Goal: Task Accomplishment & Management: Manage account settings

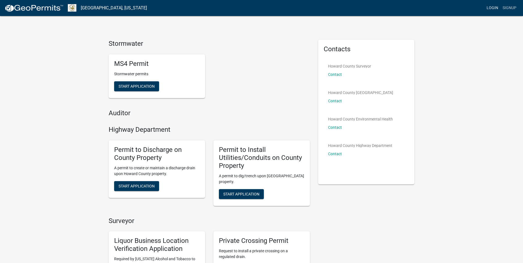
click at [491, 9] on link "Login" at bounding box center [493, 8] width 16 height 10
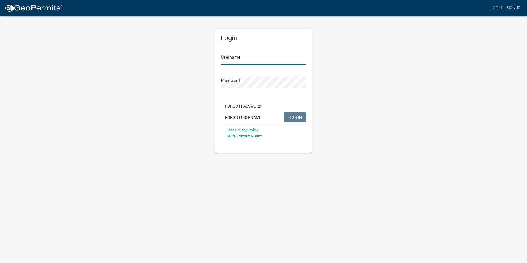
type input "[PERSON_NAME][EMAIL_ADDRESS][PERSON_NAME][DOMAIN_NAME]"
click at [300, 118] on span "SIGN IN" at bounding box center [296, 117] width 14 height 4
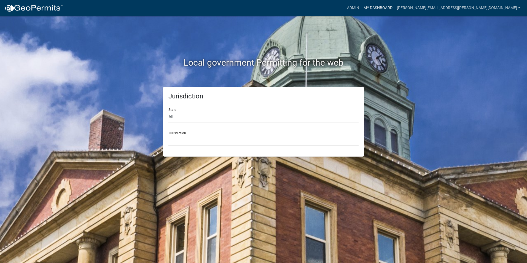
click at [395, 8] on link "My Dashboard" at bounding box center [378, 8] width 33 height 10
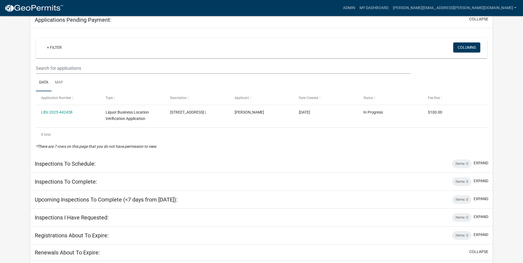
scroll to position [103, 0]
click at [357, 6] on link "Admin" at bounding box center [349, 8] width 17 height 10
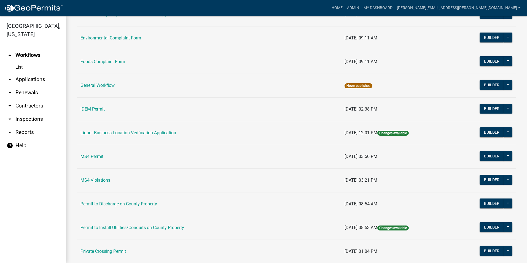
scroll to position [464, 0]
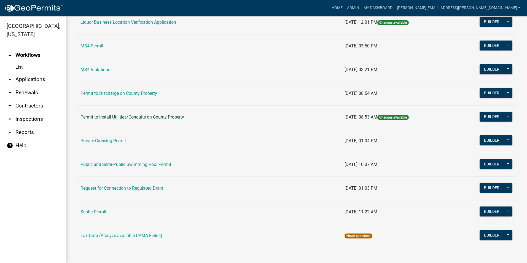
click at [183, 116] on link "Permit to Install Utilities/Conduits on County Property" at bounding box center [133, 116] width 104 height 5
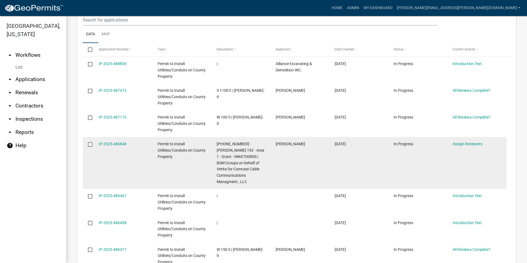
scroll to position [276, 0]
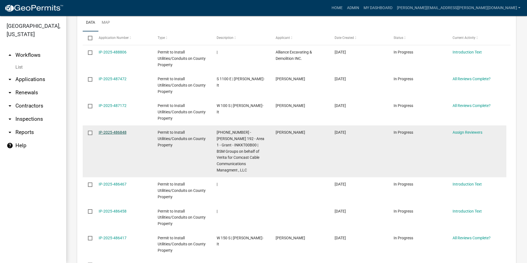
click at [117, 131] on link "IP-2025-486848" at bounding box center [113, 132] width 28 height 4
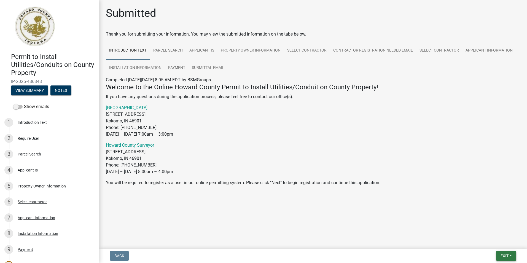
click at [508, 256] on span "Exit" at bounding box center [505, 256] width 8 height 4
click at [489, 243] on button "Save & Exit" at bounding box center [494, 241] width 44 height 13
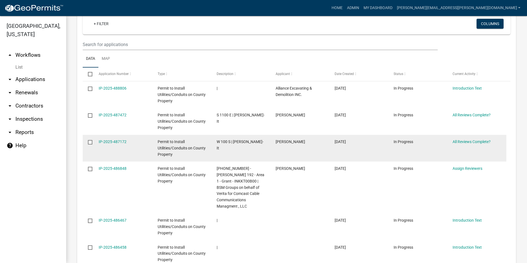
scroll to position [248, 0]
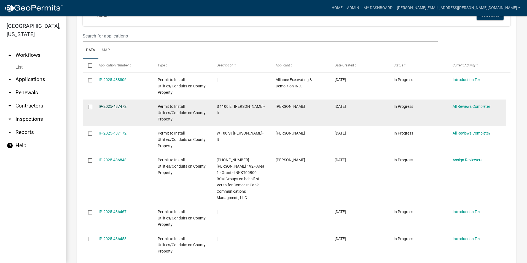
click at [115, 106] on link "IP-2025-487472" at bounding box center [113, 106] width 28 height 4
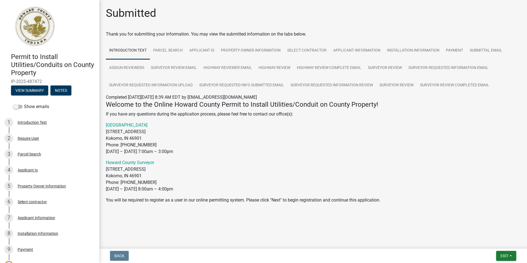
click at [484, 256] on div "Back Exit Save Save & Exit" at bounding box center [313, 256] width 419 height 10
click at [506, 254] on span "Exit" at bounding box center [505, 256] width 8 height 4
click at [493, 243] on button "Save & Exit" at bounding box center [494, 241] width 44 height 13
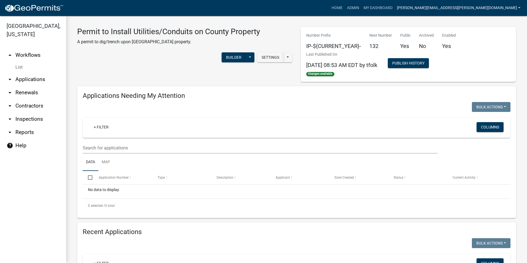
click at [457, 9] on link "[PERSON_NAME][EMAIL_ADDRESS][PERSON_NAME][DOMAIN_NAME]" at bounding box center [459, 8] width 128 height 10
click at [493, 55] on link "Logout" at bounding box center [501, 53] width 44 height 13
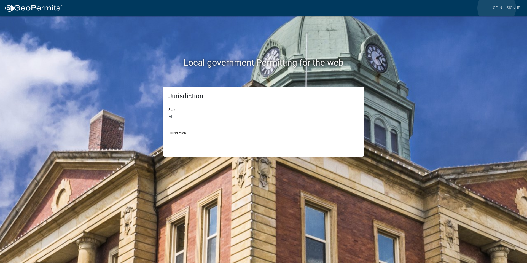
click at [497, 8] on link "Login" at bounding box center [497, 8] width 16 height 10
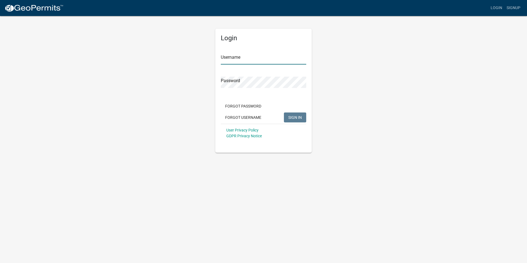
type input "[PERSON_NAME][EMAIL_ADDRESS][PERSON_NAME][DOMAIN_NAME]"
click at [296, 116] on span "SIGN IN" at bounding box center [296, 117] width 14 height 4
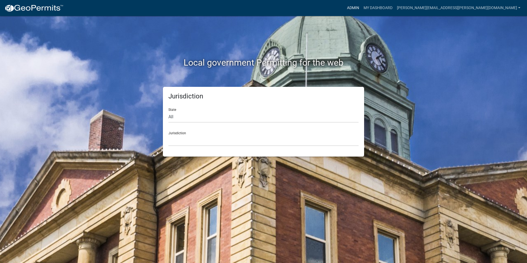
click at [362, 6] on link "Admin" at bounding box center [353, 8] width 17 height 10
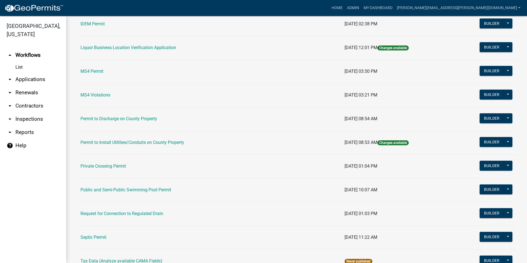
scroll to position [464, 0]
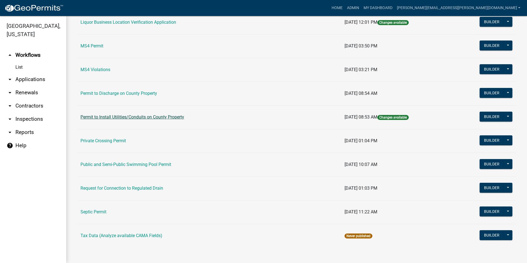
click at [158, 117] on link "Permit to Install Utilities/Conduits on County Property" at bounding box center [133, 116] width 104 height 5
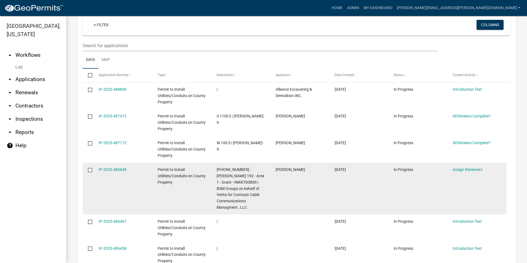
scroll to position [248, 0]
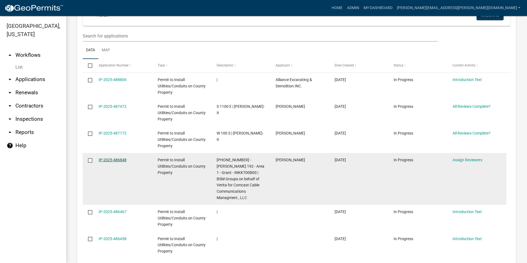
click at [119, 158] on link "IP-2025-486848" at bounding box center [113, 160] width 28 height 4
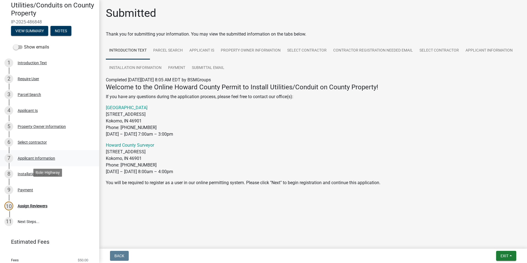
scroll to position [78, 0]
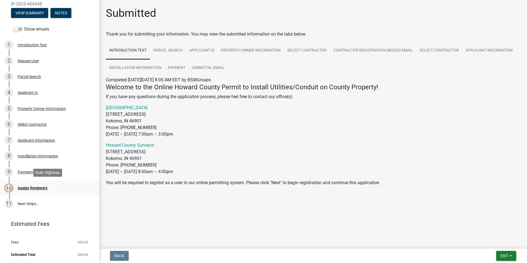
click at [28, 188] on div "Assign Reviewers" at bounding box center [33, 188] width 30 height 4
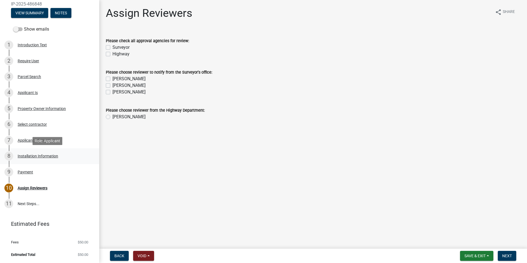
click at [30, 156] on div "Installation Information" at bounding box center [38, 156] width 41 height 4
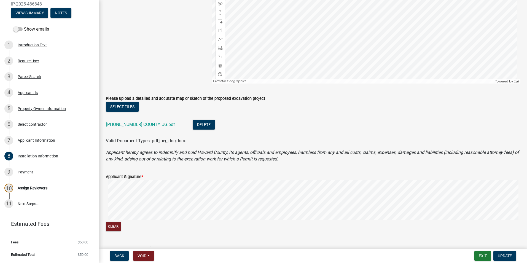
scroll to position [414, 0]
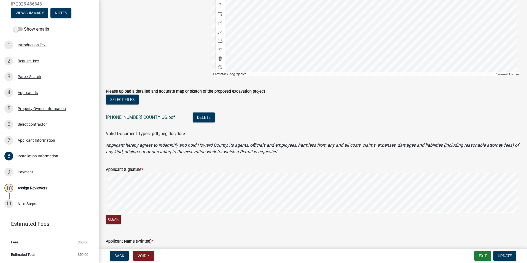
click at [141, 118] on link "[PHONE_NUMBER] COUNTY UG.pdf" at bounding box center [140, 117] width 69 height 5
click at [487, 258] on button "Exit" at bounding box center [483, 256] width 17 height 10
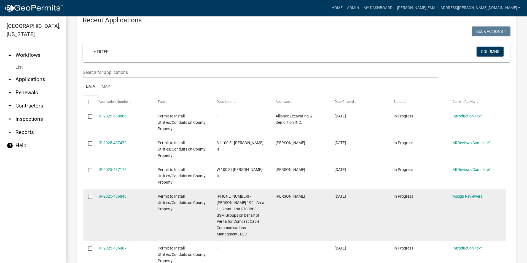
scroll to position [221, 0]
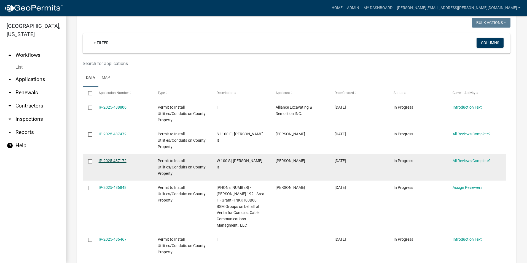
click at [119, 160] on link "IP-2025-487172" at bounding box center [113, 161] width 28 height 4
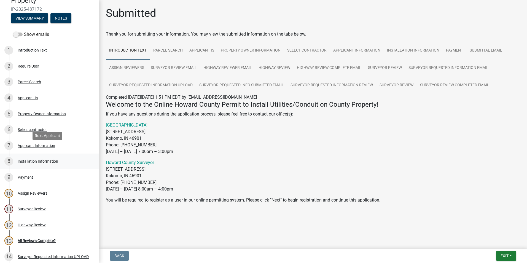
scroll to position [83, 0]
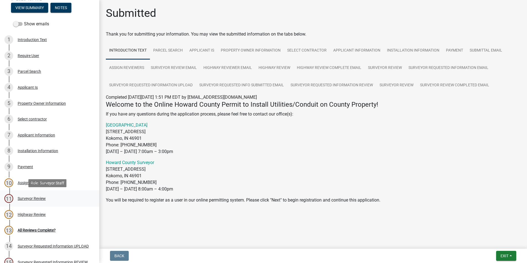
click at [26, 198] on div "Surveyor Review" at bounding box center [32, 199] width 28 height 4
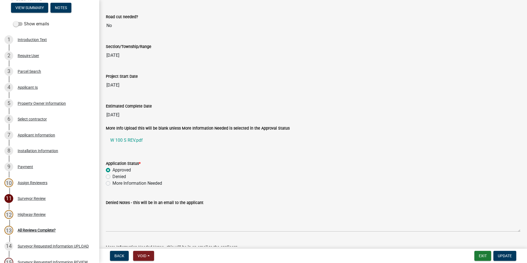
scroll to position [855, 0]
click at [488, 255] on button "Exit" at bounding box center [483, 256] width 17 height 10
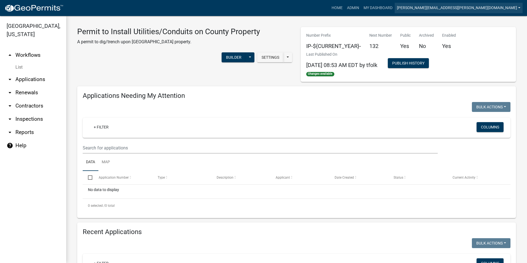
click at [502, 8] on link "[PERSON_NAME][EMAIL_ADDRESS][PERSON_NAME][DOMAIN_NAME]" at bounding box center [459, 8] width 128 height 10
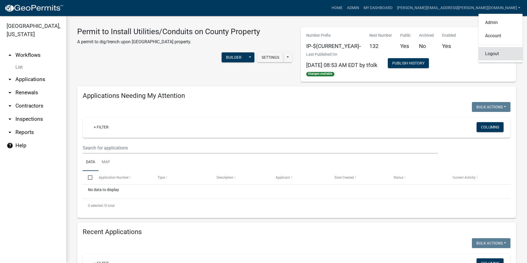
click at [498, 54] on link "Logout" at bounding box center [501, 53] width 44 height 13
